Goal: Task Accomplishment & Management: Manage account settings

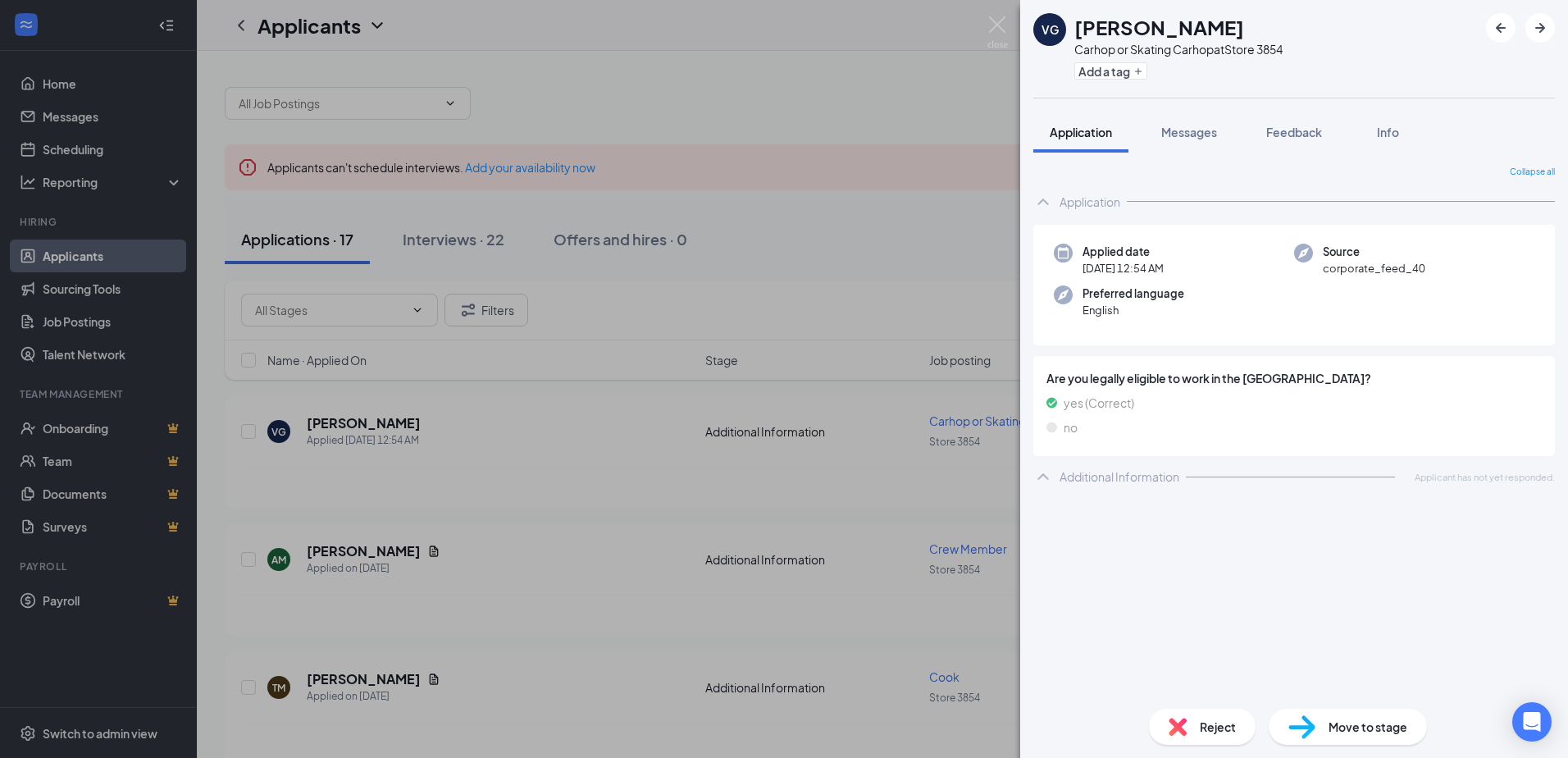
click at [397, 553] on div "VG [PERSON_NAME] Carhop or Skating Carhop at Store 3854 Add a tag Application M…" at bounding box center [784, 379] width 1568 height 758
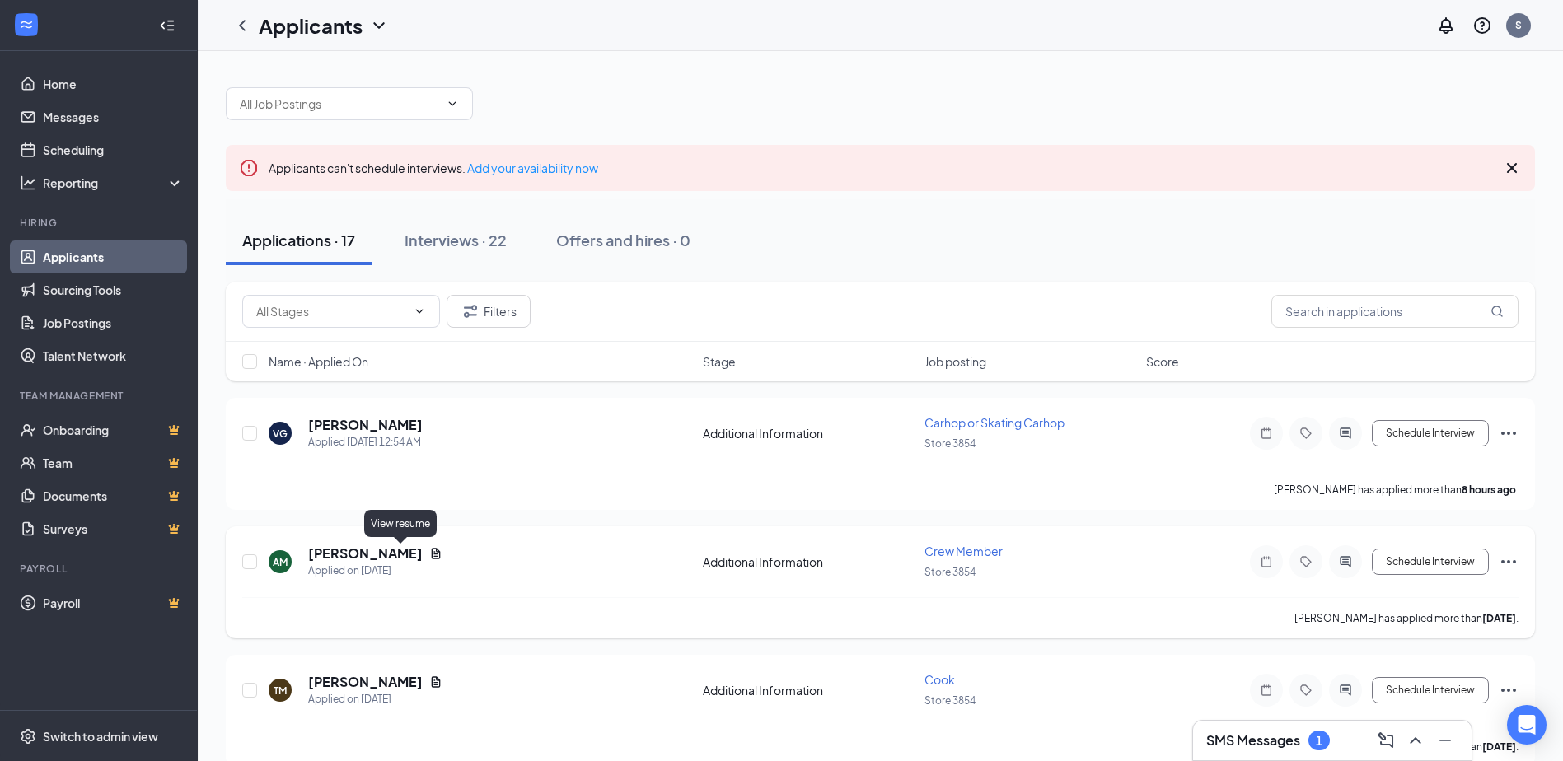
click at [429, 554] on icon "Document" at bounding box center [435, 553] width 13 height 13
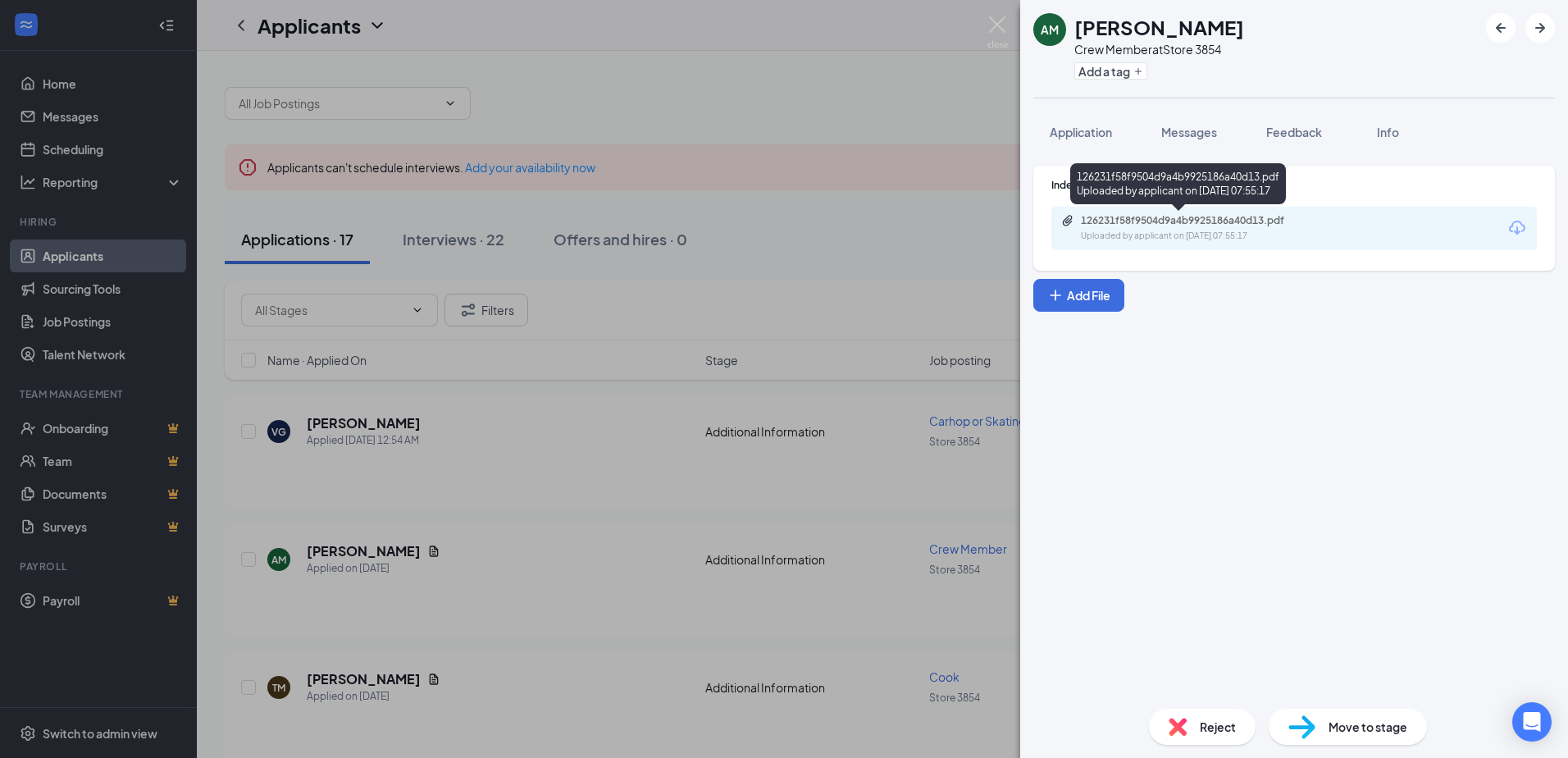
click at [1181, 225] on div "126231f58f9504d9a4b9925186a40d13.pdf" at bounding box center [1196, 220] width 230 height 13
drag, startPoint x: 419, startPoint y: 670, endPoint x: 396, endPoint y: 677, distance: 24.0
click at [418, 672] on div "AM [PERSON_NAME] Crew Member at Store 3854 Add a tag Application Messages Feedb…" at bounding box center [784, 379] width 1568 height 758
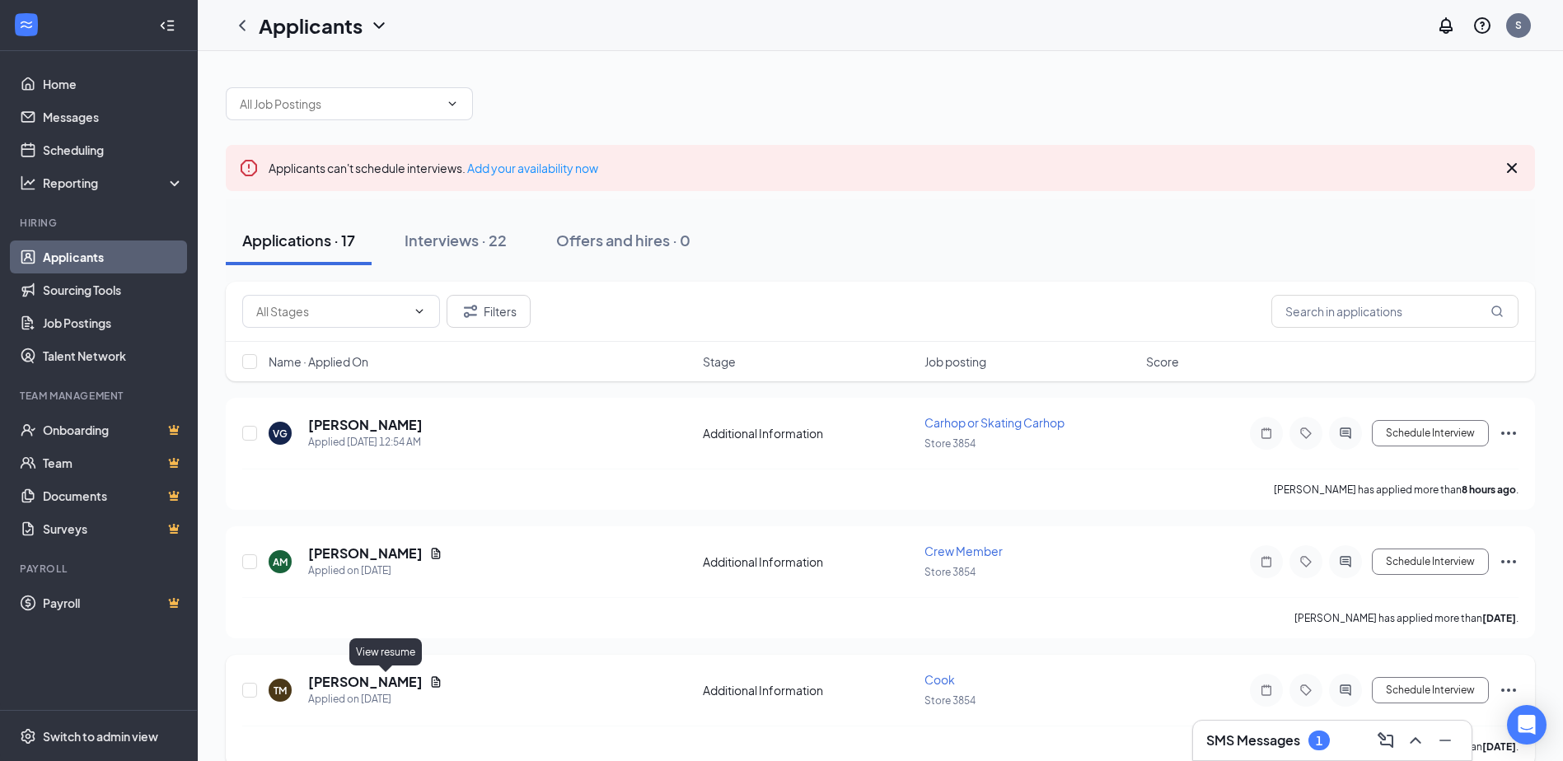
click at [429, 680] on icon "Document" at bounding box center [435, 681] width 13 height 13
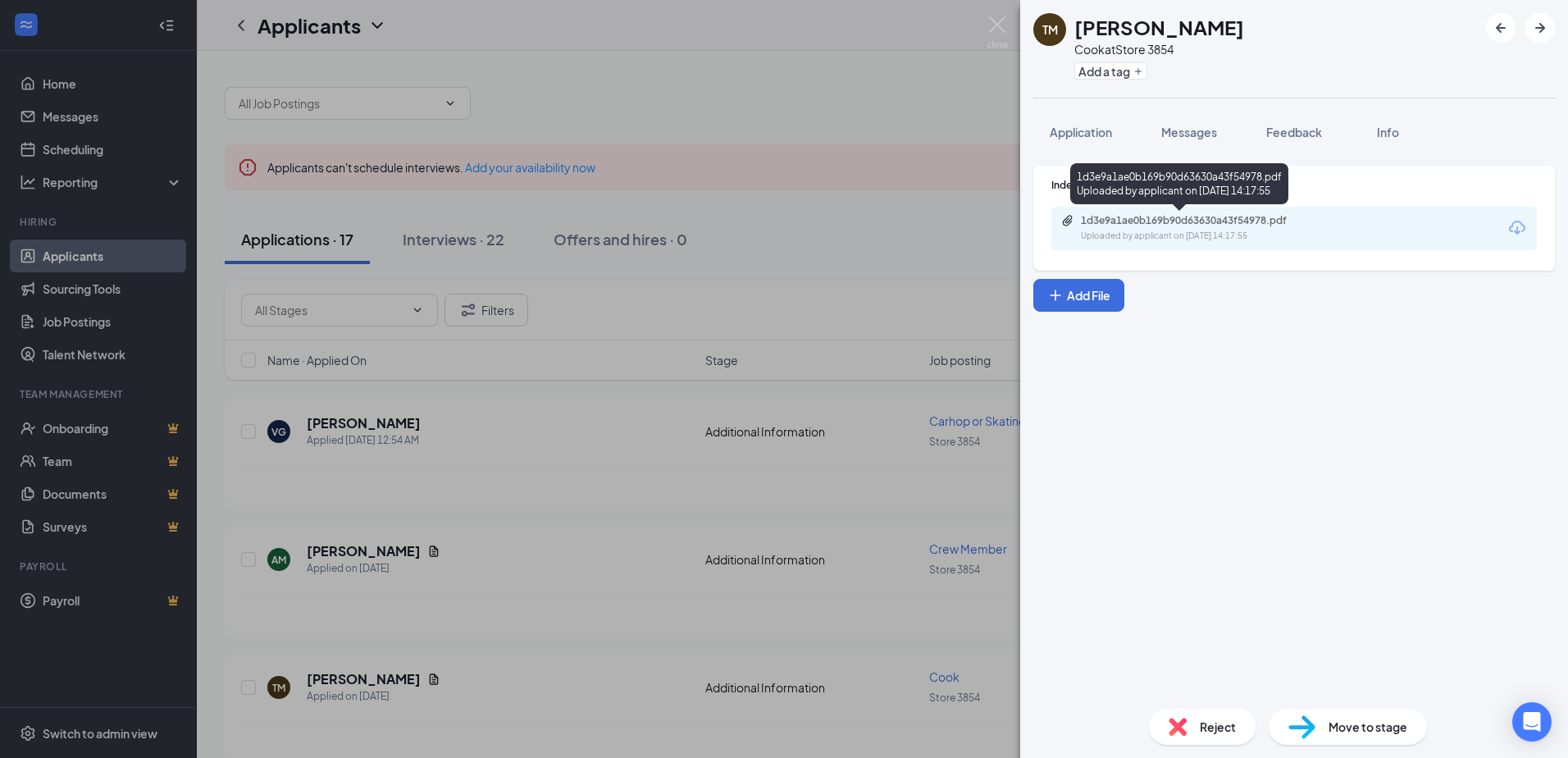
click at [1161, 233] on div "Uploaded by applicant on [DATE] 14:17:55" at bounding box center [1204, 236] width 246 height 13
click at [455, 241] on div "TM [PERSON_NAME] Cook at Store 3854 Add a tag Application Messages Feedback Inf…" at bounding box center [784, 379] width 1568 height 758
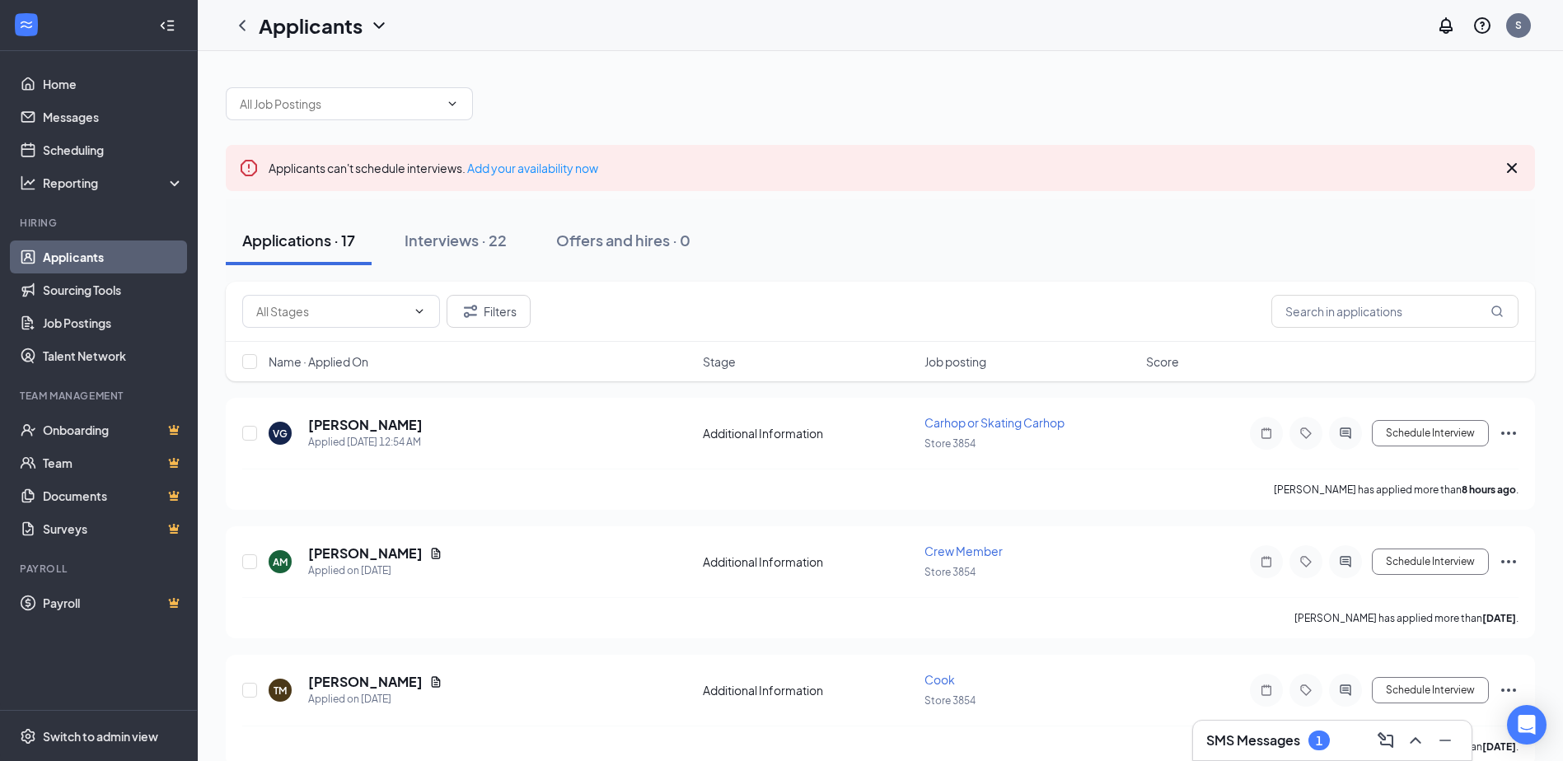
click at [457, 242] on div "Interviews · 22" at bounding box center [455, 240] width 102 height 21
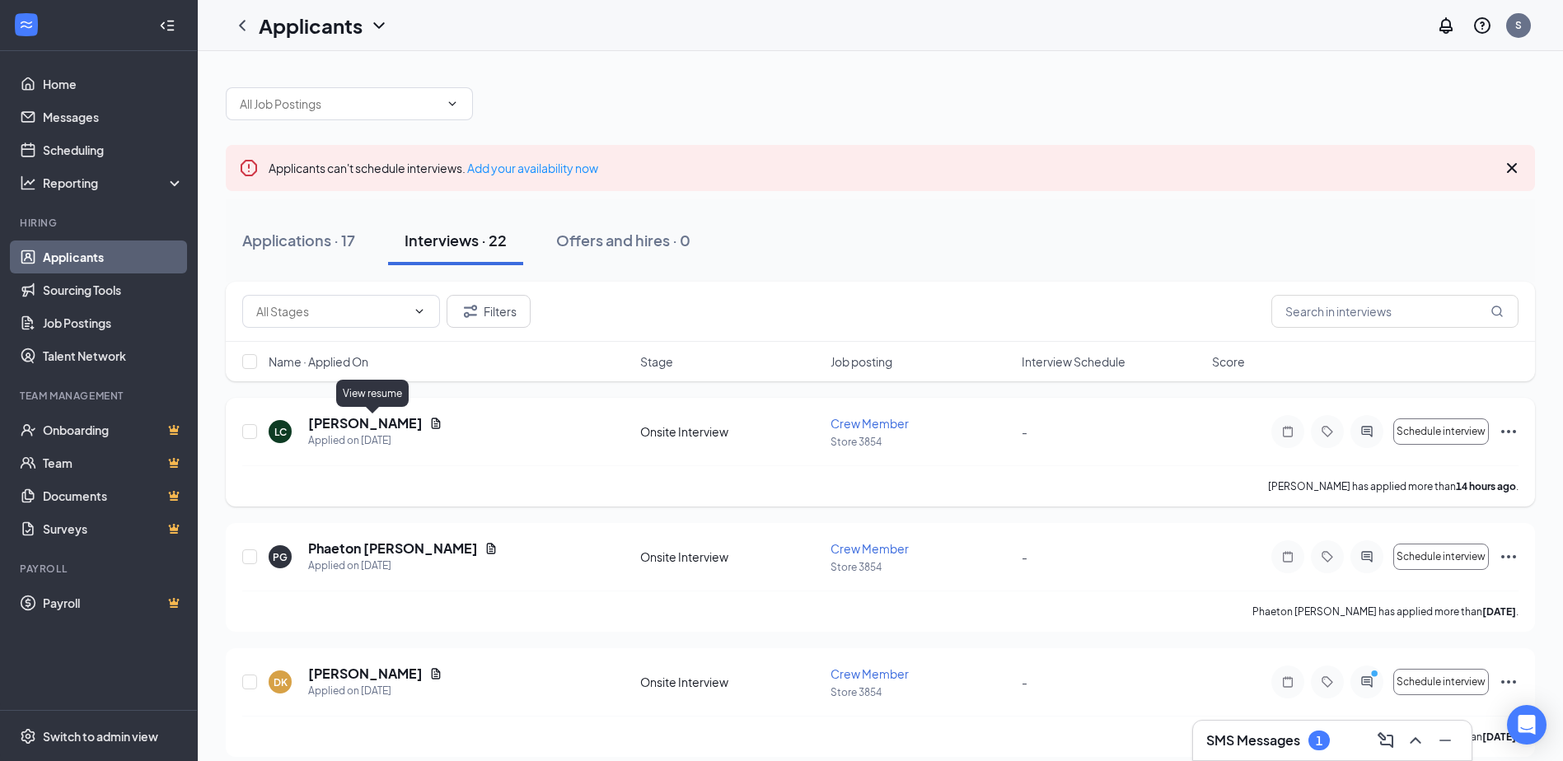
click at [432, 423] on icon "Document" at bounding box center [436, 423] width 9 height 11
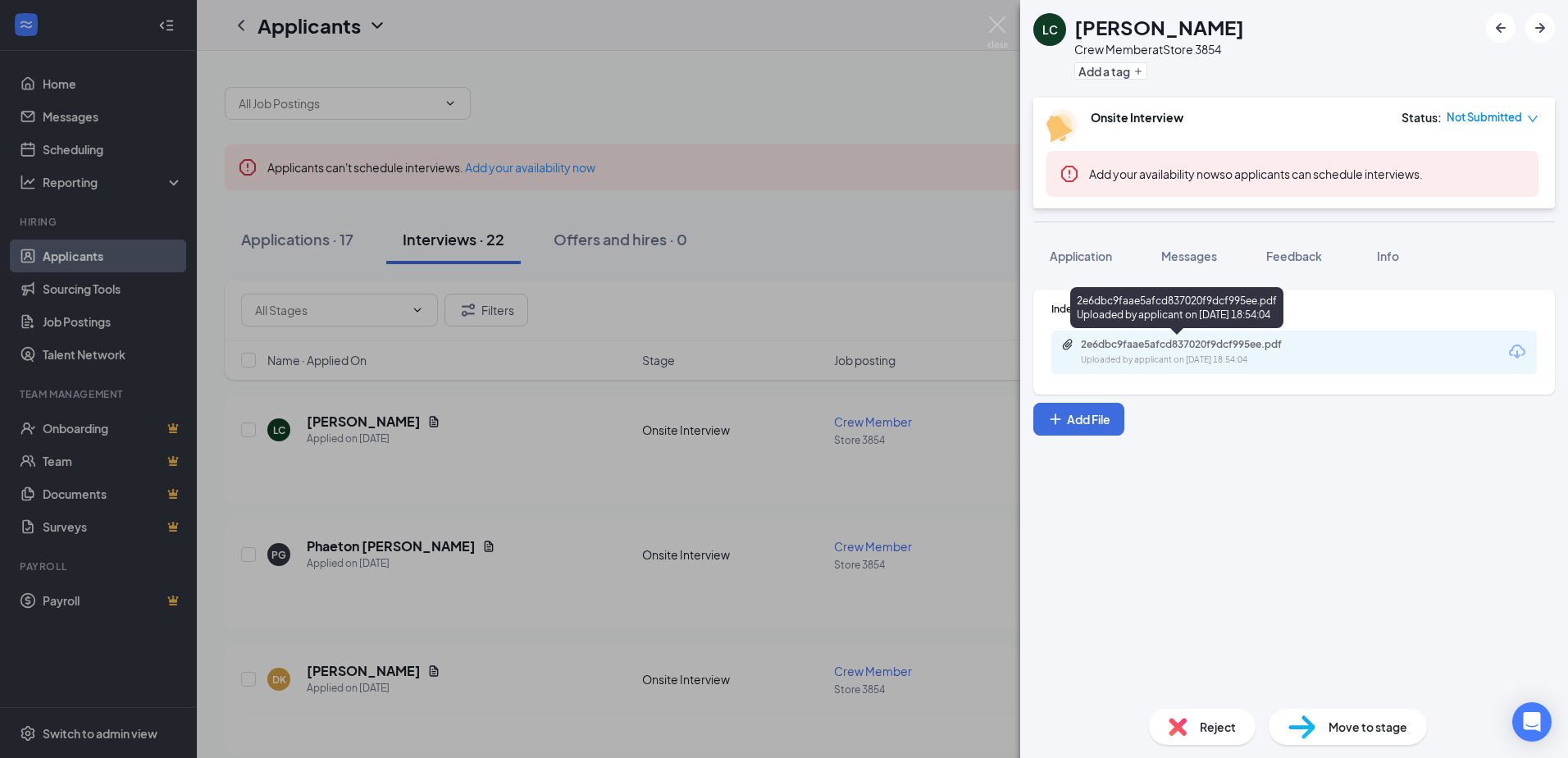
click at [1139, 352] on div "2e6dbc9faae5afcd837020f9dcf995ee.pdf Uploaded by applicant on [DATE] 18:54:04" at bounding box center [1194, 352] width 266 height 29
